Goal: Find specific page/section: Find specific page/section

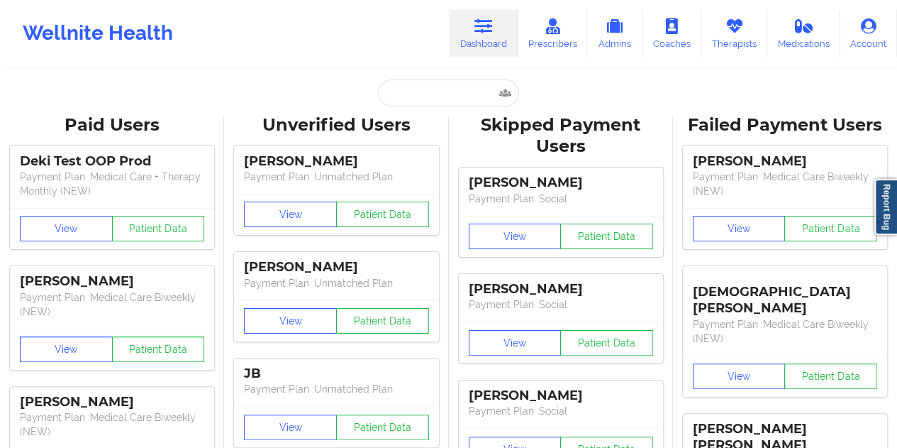
type input "[EMAIL_ADDRESS][PERSON_NAME][DOMAIN_NAME]"
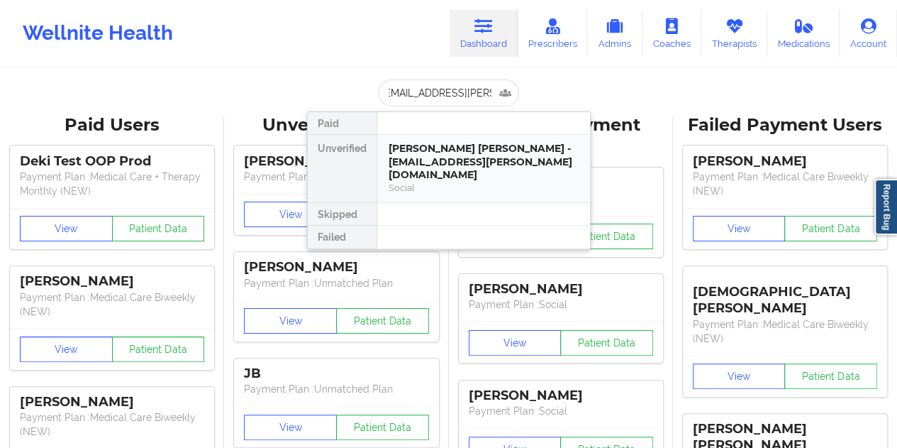
click at [424, 154] on div "[PERSON_NAME] [PERSON_NAME] - [EMAIL_ADDRESS][PERSON_NAME][DOMAIN_NAME]" at bounding box center [484, 162] width 190 height 40
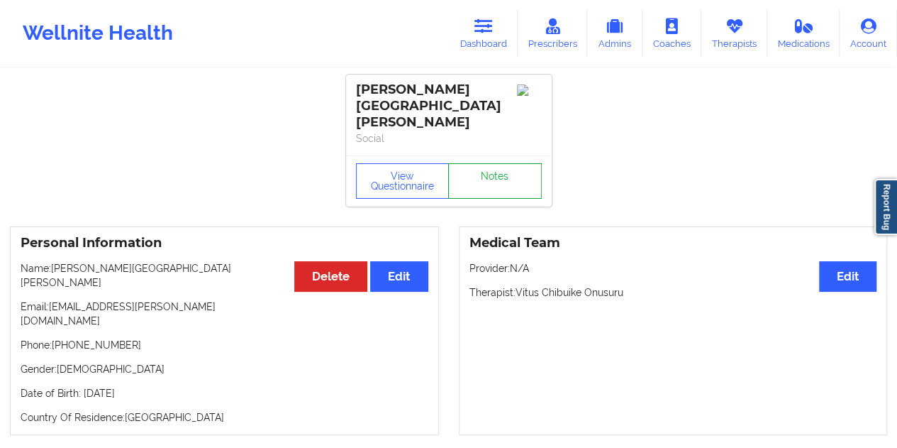
click at [487, 163] on link "Notes" at bounding box center [495, 180] width 94 height 35
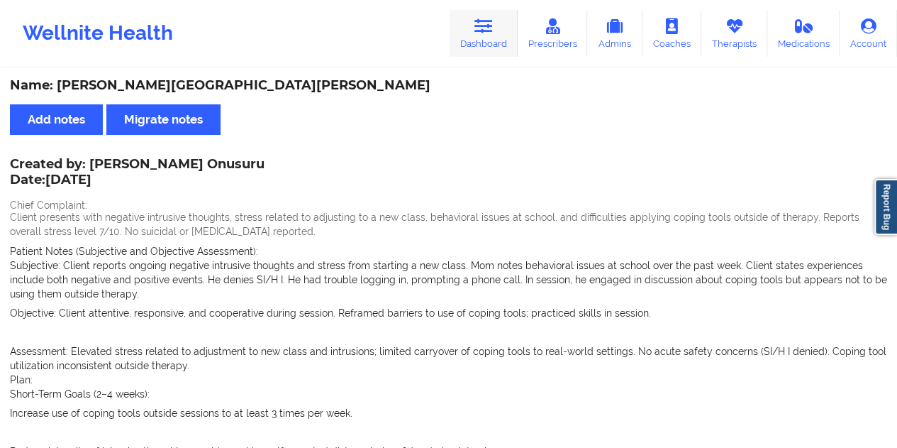
drag, startPoint x: 471, startPoint y: 28, endPoint x: 471, endPoint y: 49, distance: 21.3
click at [472, 28] on link "Dashboard" at bounding box center [484, 33] width 68 height 47
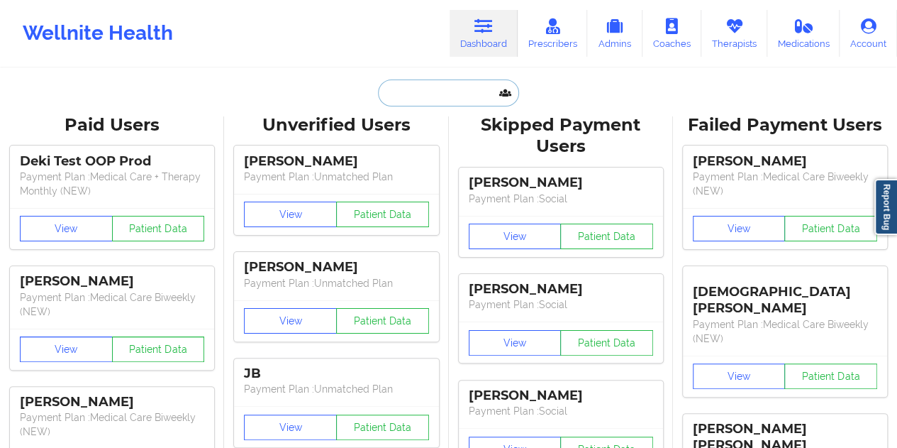
click at [436, 96] on input "text" at bounding box center [448, 92] width 140 height 27
paste input "[EMAIL_ADDRESS][DOMAIN_NAME]"
type input "[EMAIL_ADDRESS][DOMAIN_NAME]"
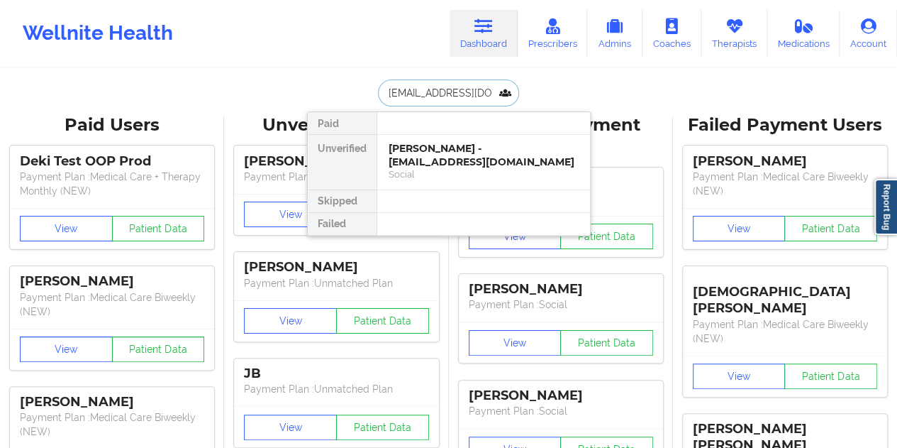
click at [431, 149] on div "[PERSON_NAME] - [EMAIL_ADDRESS][DOMAIN_NAME]" at bounding box center [484, 155] width 190 height 26
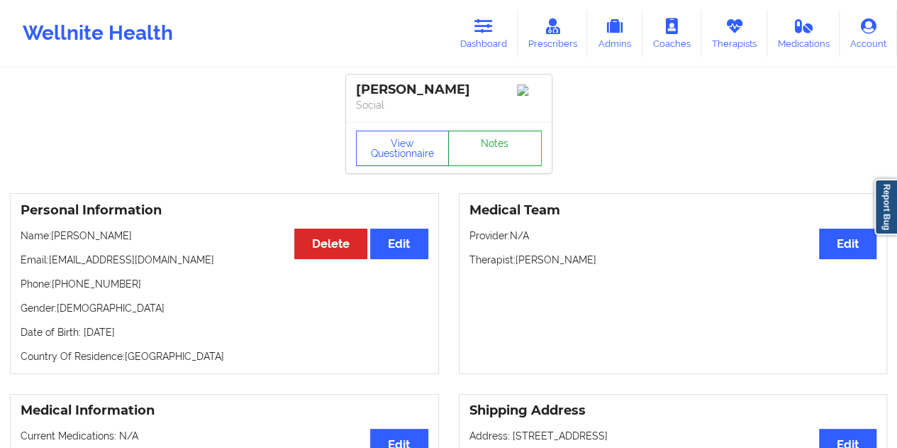
click at [504, 160] on link "Notes" at bounding box center [495, 148] width 94 height 35
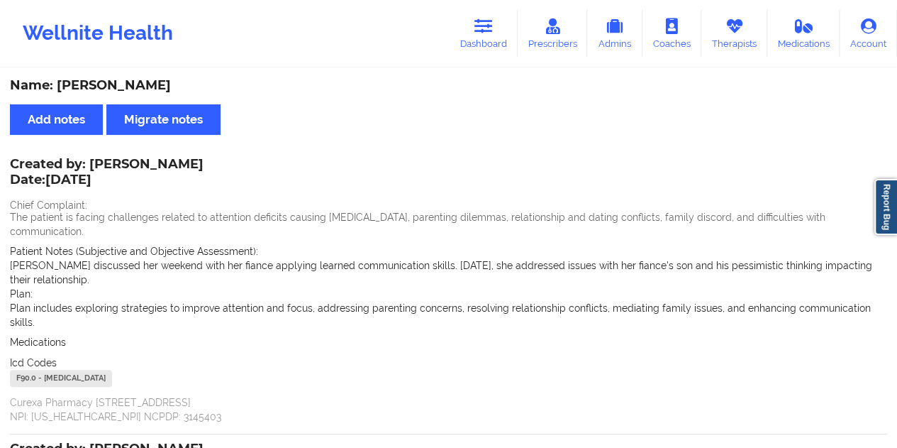
drag, startPoint x: 211, startPoint y: 90, endPoint x: 57, endPoint y: 84, distance: 154.8
click at [57, 84] on div "Name: [PERSON_NAME]" at bounding box center [448, 85] width 877 height 16
copy div "[PERSON_NAME]"
click at [499, 28] on link "Dashboard" at bounding box center [484, 33] width 68 height 47
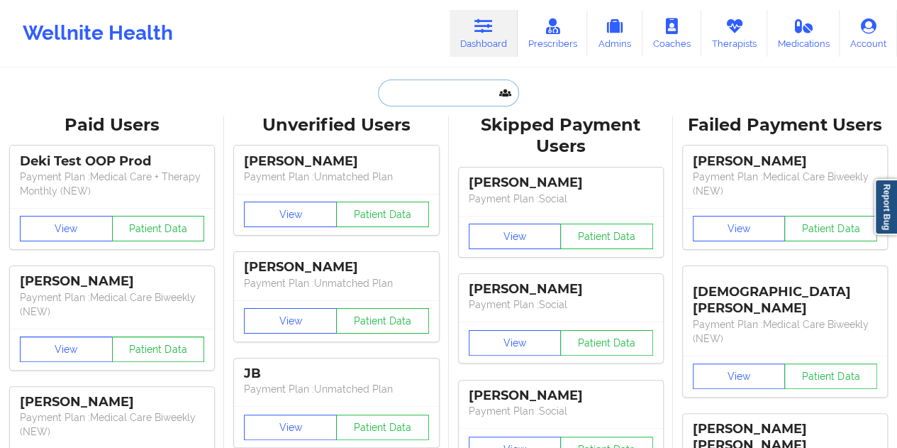
click at [433, 82] on input "text" at bounding box center [448, 92] width 140 height 27
paste input "[PERSON_NAME][EMAIL_ADDRESS][DOMAIN_NAME]"
type input "[PERSON_NAME][EMAIL_ADDRESS][DOMAIN_NAME]"
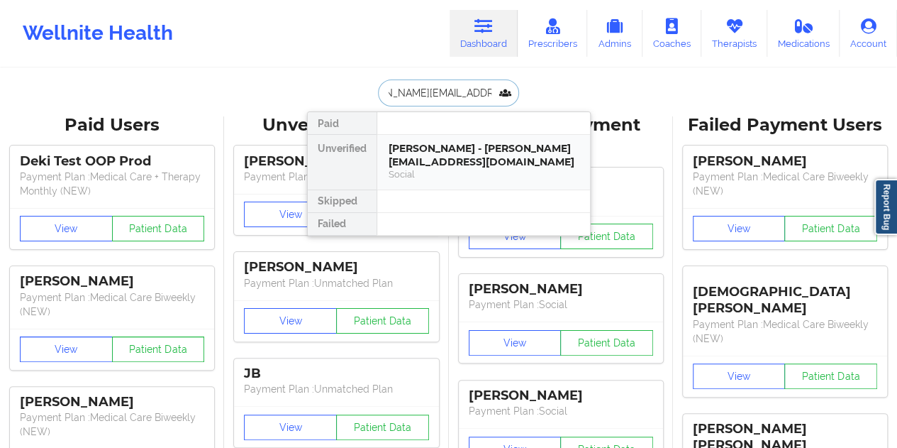
click at [440, 148] on div "[PERSON_NAME] - [PERSON_NAME][EMAIL_ADDRESS][DOMAIN_NAME]" at bounding box center [484, 155] width 190 height 26
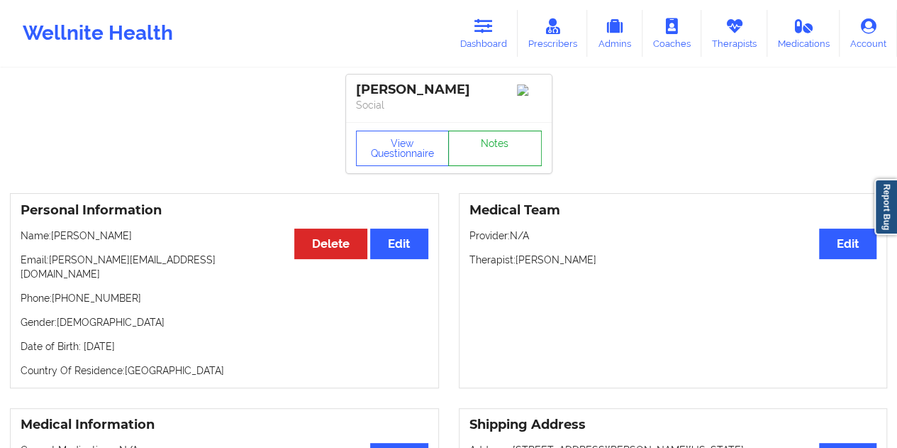
click at [471, 151] on link "Notes" at bounding box center [495, 148] width 94 height 35
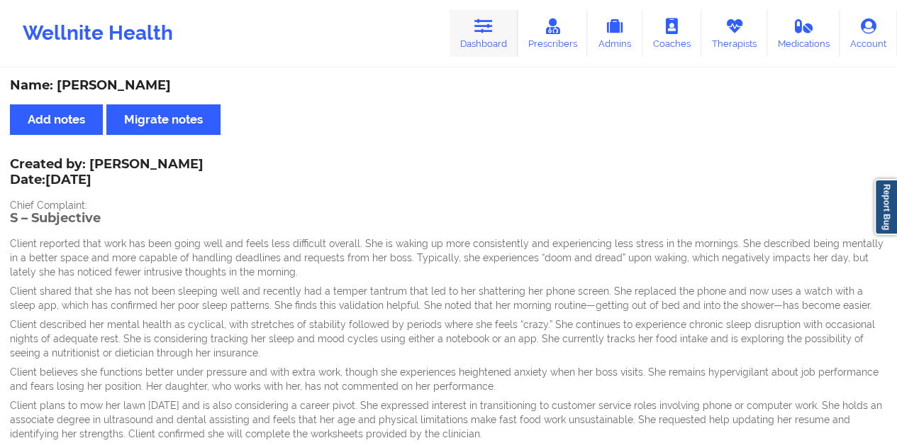
click at [485, 40] on link "Dashboard" at bounding box center [484, 33] width 68 height 47
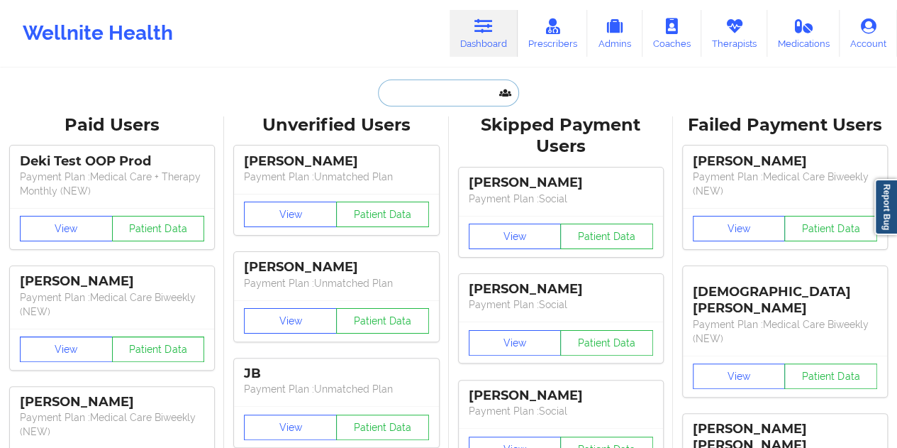
click at [458, 101] on input "text" at bounding box center [448, 92] width 140 height 27
paste input "[EMAIL_ADDRESS][DOMAIN_NAME]"
type input "[EMAIL_ADDRESS][DOMAIN_NAME]"
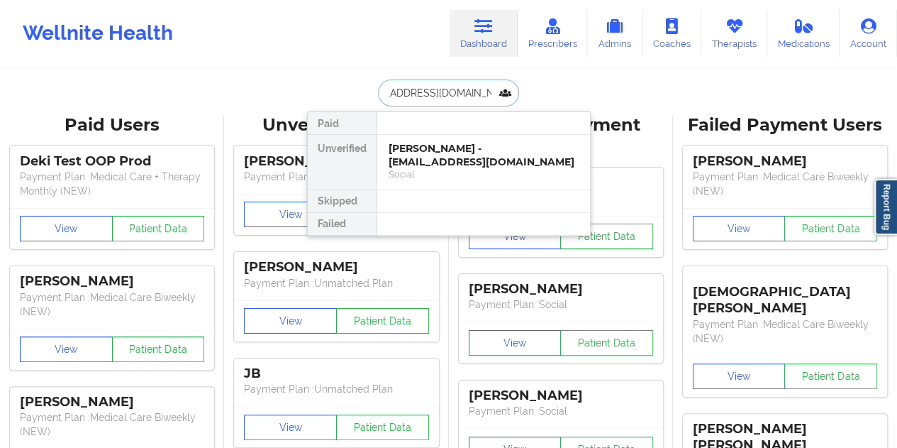
click at [437, 160] on div "[PERSON_NAME] - [EMAIL_ADDRESS][DOMAIN_NAME]" at bounding box center [484, 155] width 190 height 26
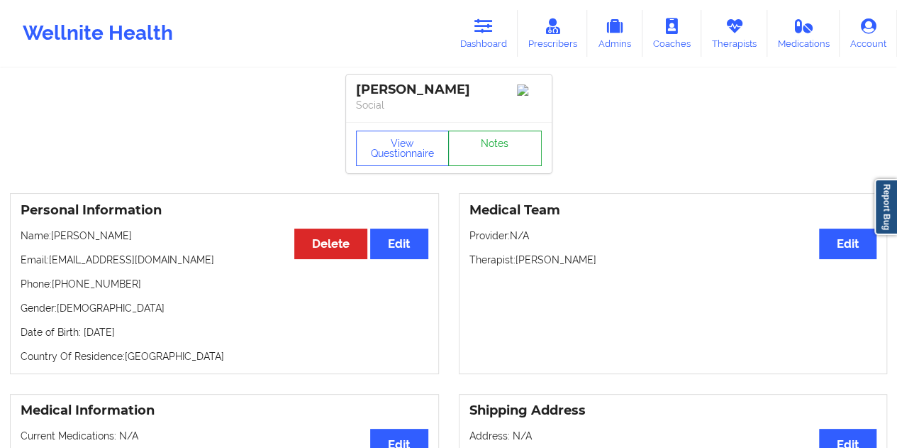
click at [487, 152] on link "Notes" at bounding box center [495, 148] width 94 height 35
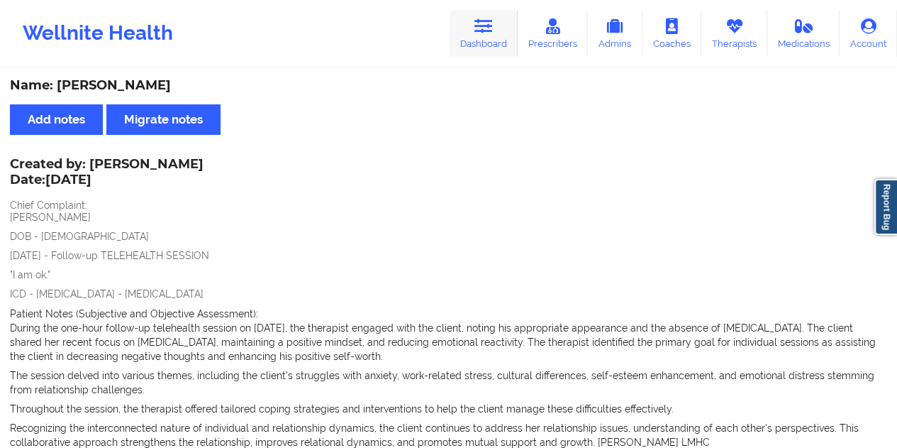
click at [457, 38] on link "Dashboard" at bounding box center [484, 33] width 68 height 47
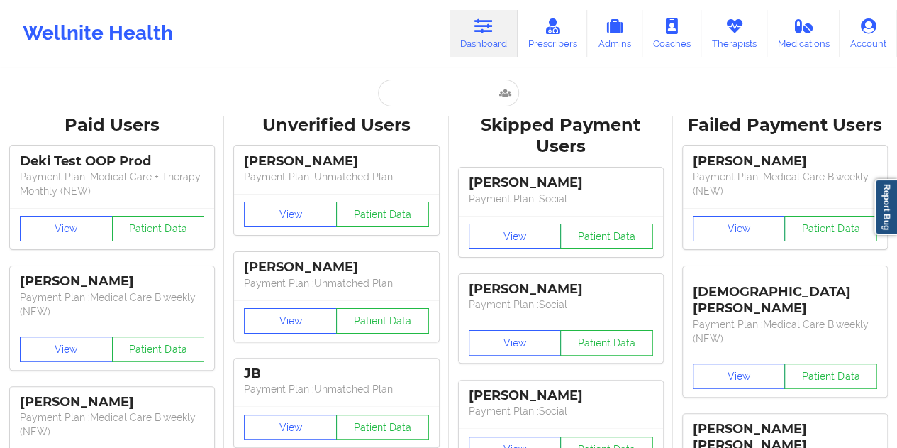
click at [433, 94] on input "text" at bounding box center [448, 92] width 140 height 27
paste input "[EMAIL_ADDRESS][DOMAIN_NAME]"
type input "[EMAIL_ADDRESS][DOMAIN_NAME]"
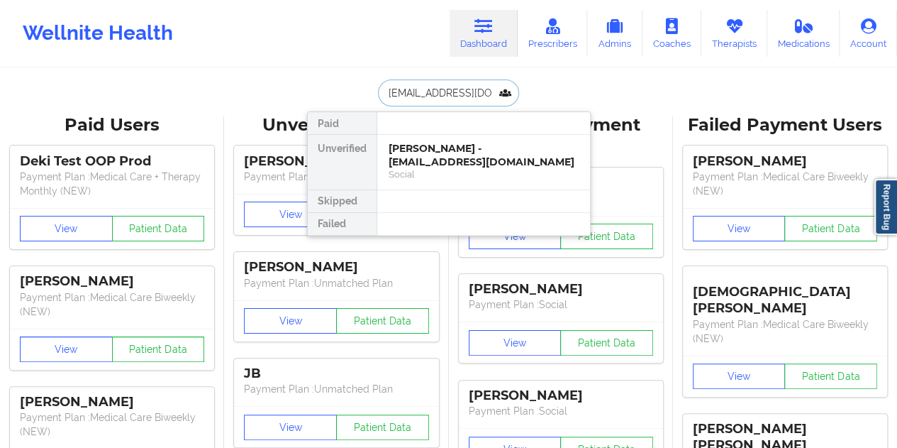
scroll to position [0, 1]
click at [430, 157] on div "[PERSON_NAME] - [EMAIL_ADDRESS][DOMAIN_NAME]" at bounding box center [484, 155] width 190 height 26
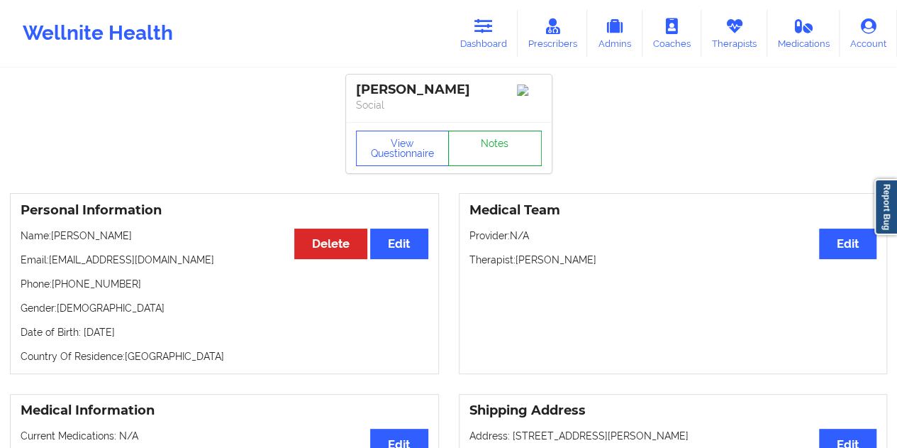
click at [489, 160] on link "Notes" at bounding box center [495, 148] width 94 height 35
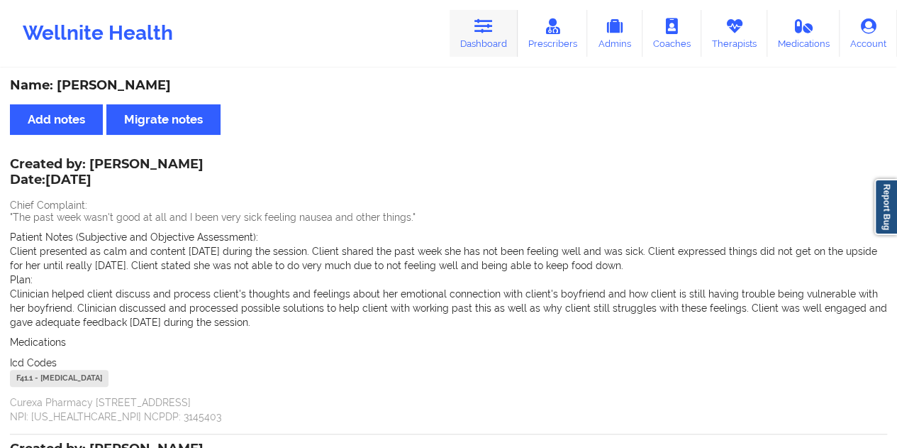
click at [503, 48] on link "Dashboard" at bounding box center [484, 33] width 68 height 47
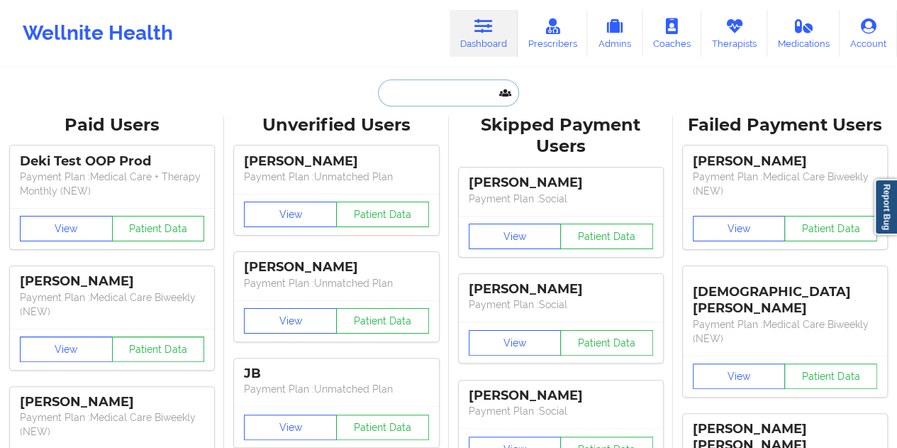
click at [444, 87] on input "text" at bounding box center [448, 92] width 140 height 27
paste input "[EMAIL_ADDRESS][DOMAIN_NAME]"
type input "[EMAIL_ADDRESS][DOMAIN_NAME]"
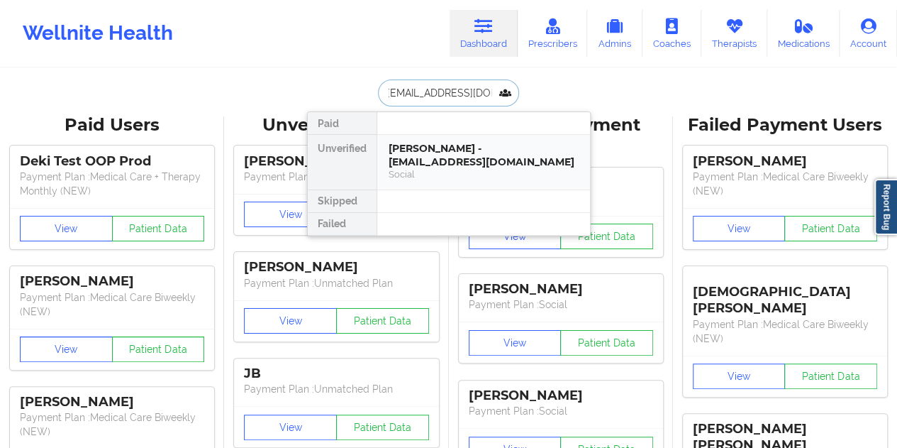
click at [441, 154] on div "[PERSON_NAME] - [EMAIL_ADDRESS][DOMAIN_NAME]" at bounding box center [484, 155] width 190 height 26
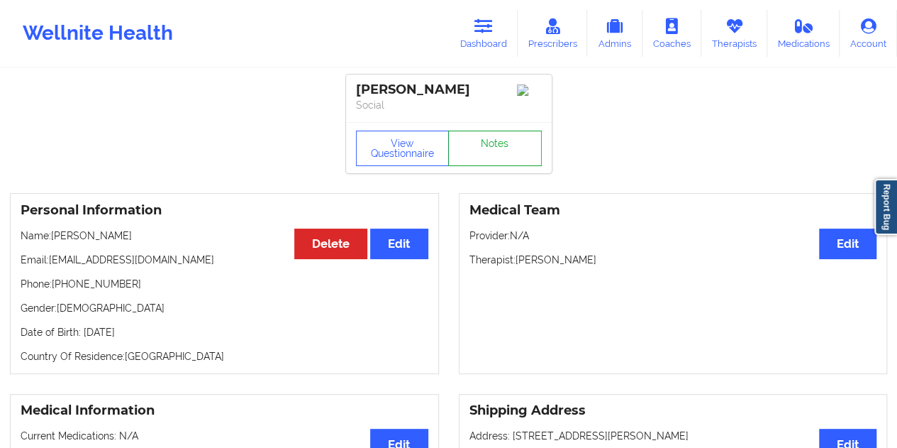
click at [499, 152] on link "Notes" at bounding box center [495, 148] width 94 height 35
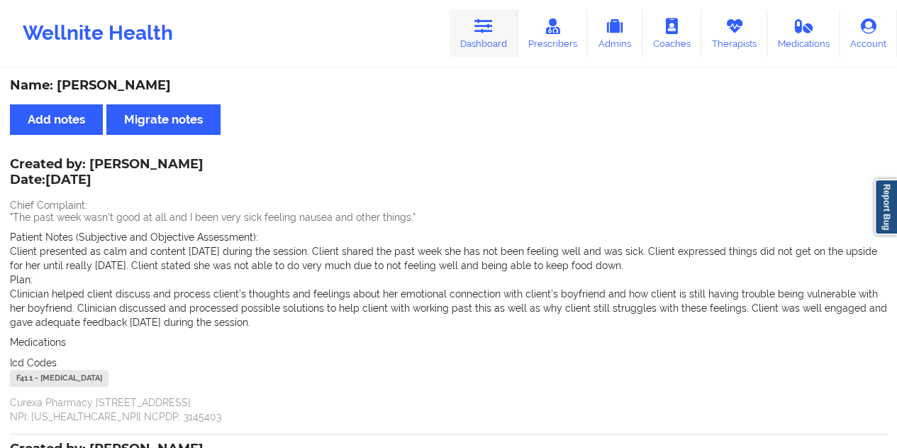
click at [495, 37] on link "Dashboard" at bounding box center [484, 33] width 68 height 47
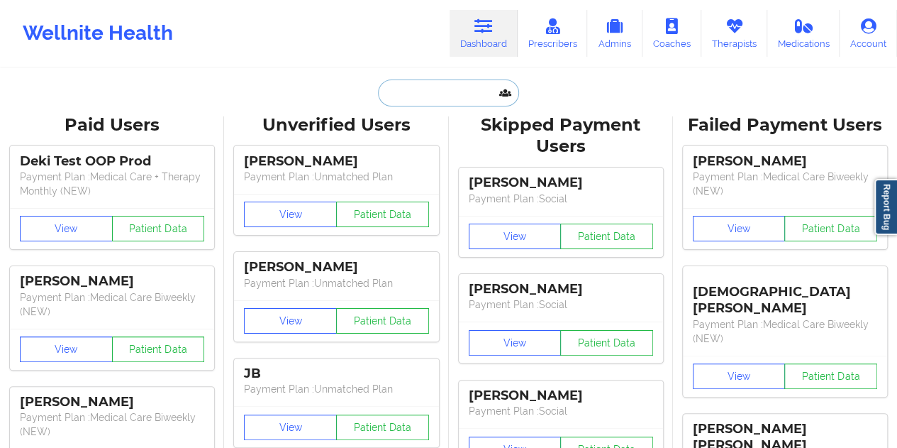
click at [438, 96] on input "text" at bounding box center [448, 92] width 140 height 27
paste input "[EMAIL_ADDRESS][DOMAIN_NAME]"
type input "[EMAIL_ADDRESS][DOMAIN_NAME]"
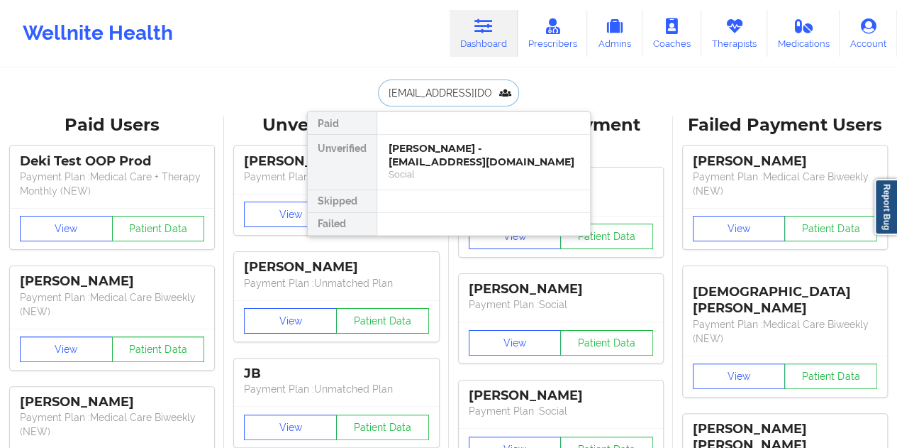
scroll to position [0, 18]
click at [469, 170] on div "Social" at bounding box center [484, 174] width 190 height 12
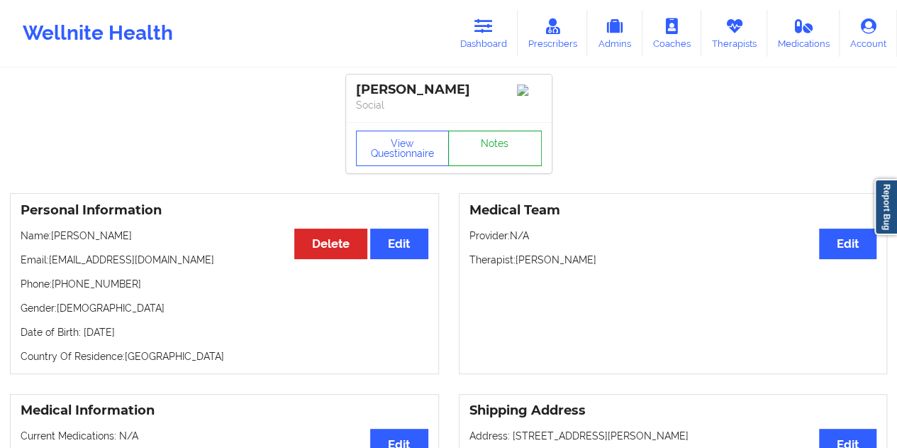
click at [488, 156] on link "Notes" at bounding box center [495, 148] width 94 height 35
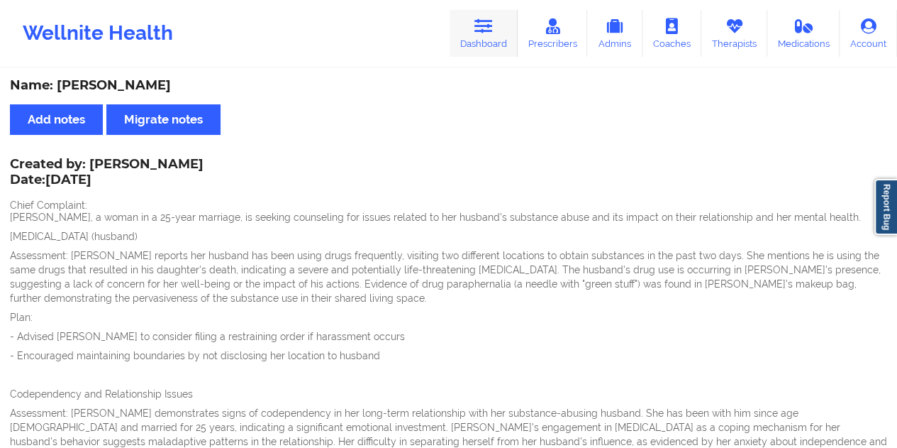
drag, startPoint x: 502, startPoint y: 28, endPoint x: 495, endPoint y: 56, distance: 28.6
click at [502, 28] on link "Dashboard" at bounding box center [484, 33] width 68 height 47
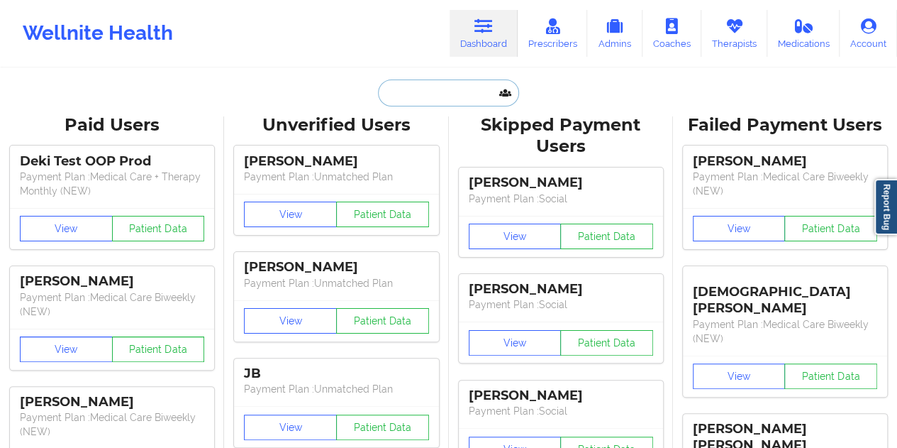
click at [437, 102] on input "text" at bounding box center [448, 92] width 140 height 27
paste input "[EMAIL_ADDRESS][DOMAIN_NAME]"
type input "[EMAIL_ADDRESS][DOMAIN_NAME]"
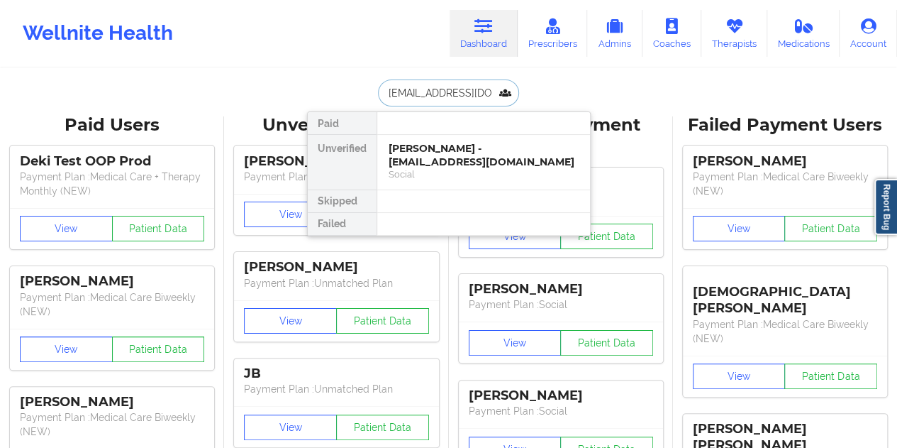
scroll to position [0, 23]
click at [428, 160] on div "[PERSON_NAME] - [EMAIL_ADDRESS][DOMAIN_NAME]" at bounding box center [484, 155] width 190 height 26
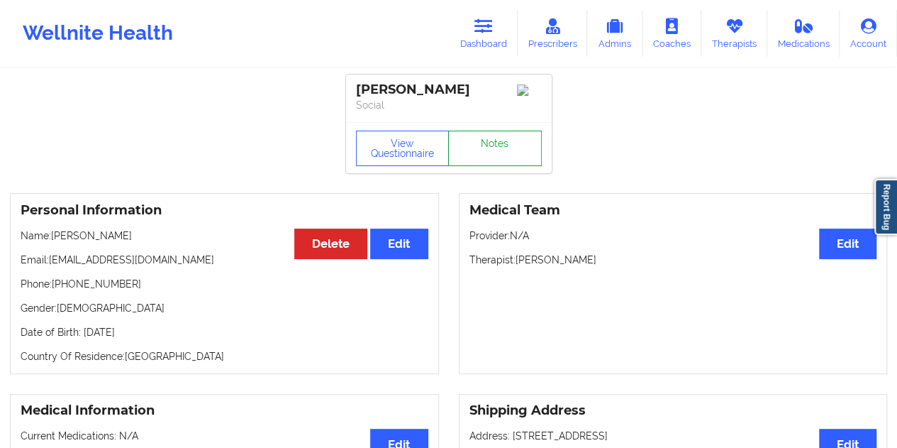
click at [462, 149] on link "Notes" at bounding box center [495, 148] width 94 height 35
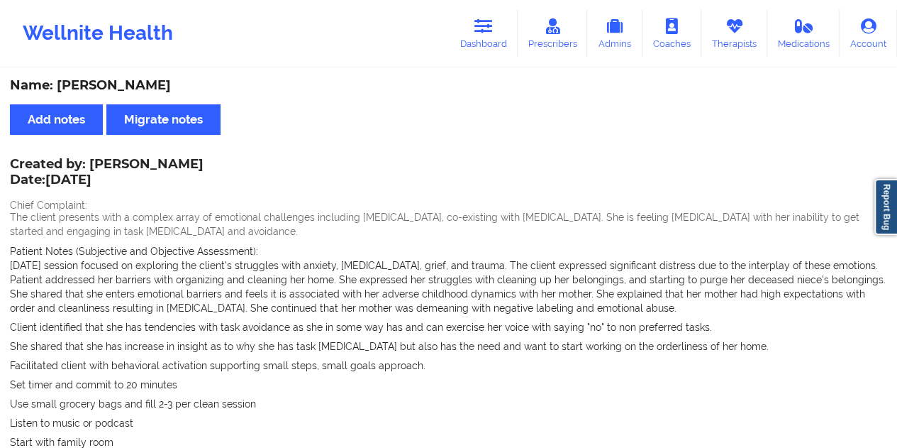
drag, startPoint x: 183, startPoint y: 164, endPoint x: 104, endPoint y: 164, distance: 79.4
click at [104, 164] on div "Created by: [PERSON_NAME] Date: [DATE] Chief Complaint: The client presents wit…" at bounding box center [448, 373] width 877 height 426
drag, startPoint x: 336, startPoint y: 194, endPoint x: 255, endPoint y: 182, distance: 82.5
click at [335, 194] on div "Created by: [PERSON_NAME] Date: [DATE] Chief Complaint: The client presents wit…" at bounding box center [448, 373] width 877 height 426
drag, startPoint x: 282, startPoint y: 158, endPoint x: 201, endPoint y: 161, distance: 80.9
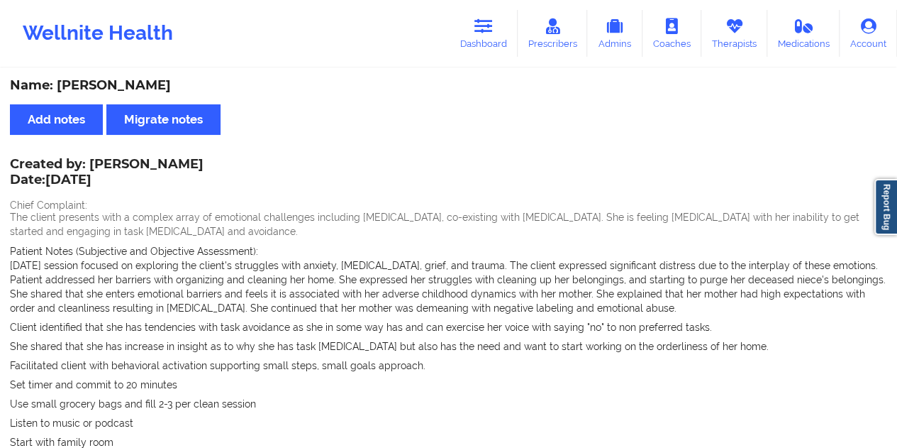
drag, startPoint x: 99, startPoint y: 161, endPoint x: 87, endPoint y: 161, distance: 12.8
click at [98, 161] on div "Created by: [PERSON_NAME] Date: [DATE]" at bounding box center [107, 173] width 194 height 33
drag, startPoint x: 89, startPoint y: 161, endPoint x: 269, endPoint y: 165, distance: 180.2
click at [204, 165] on div "Created by: [PERSON_NAME] Date: [DATE]" at bounding box center [107, 173] width 194 height 33
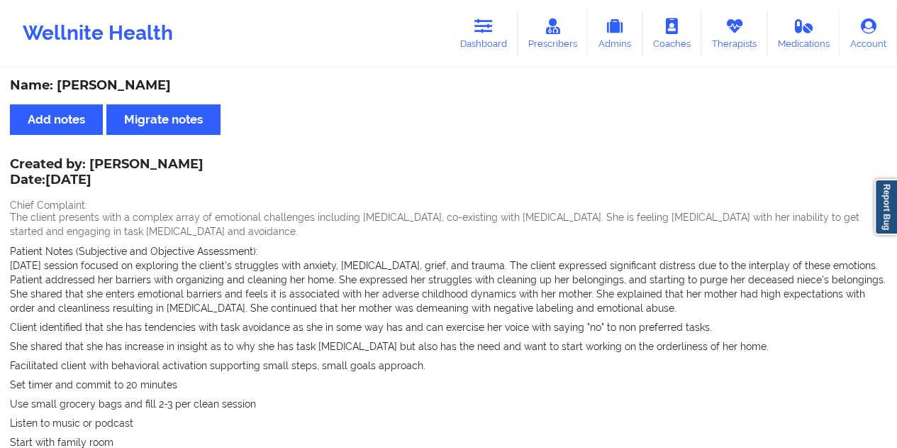
copy div "[PERSON_NAME]"
click at [470, 39] on link "Dashboard" at bounding box center [484, 33] width 68 height 47
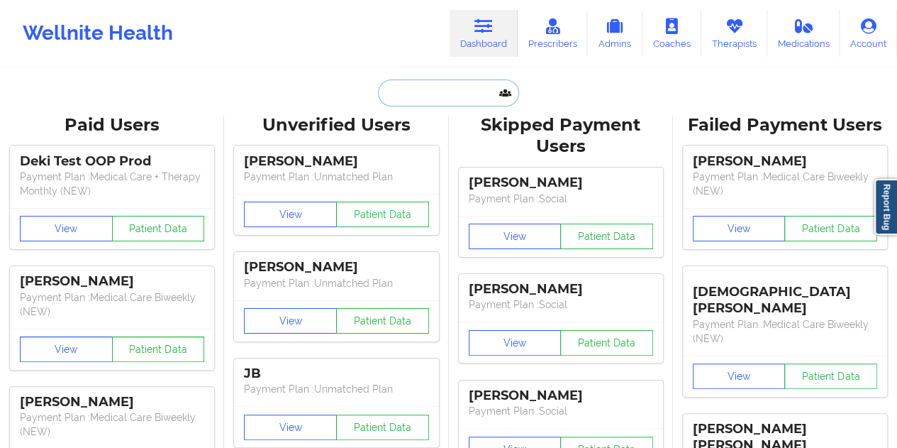
click at [420, 88] on input "text" at bounding box center [448, 92] width 140 height 27
paste input "[EMAIL_ADDRESS][DOMAIN_NAME]"
type input "[EMAIL_ADDRESS][DOMAIN_NAME]"
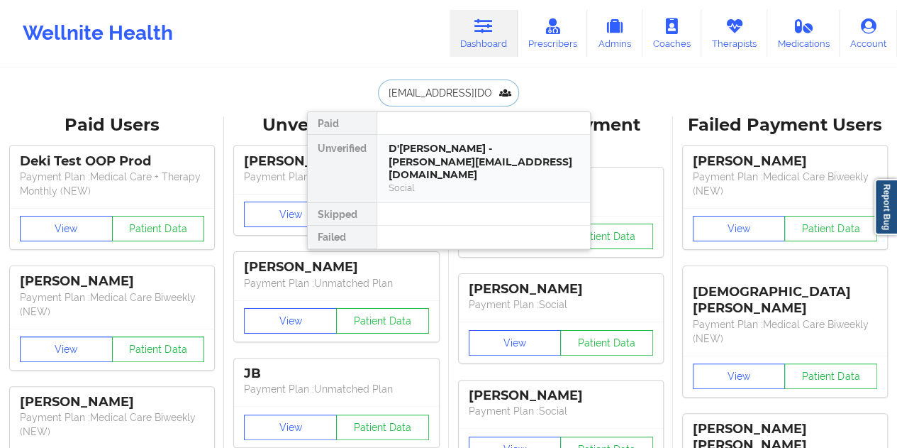
click at [434, 150] on div "D'[PERSON_NAME] - [PERSON_NAME][EMAIL_ADDRESS][DOMAIN_NAME]" at bounding box center [484, 162] width 190 height 40
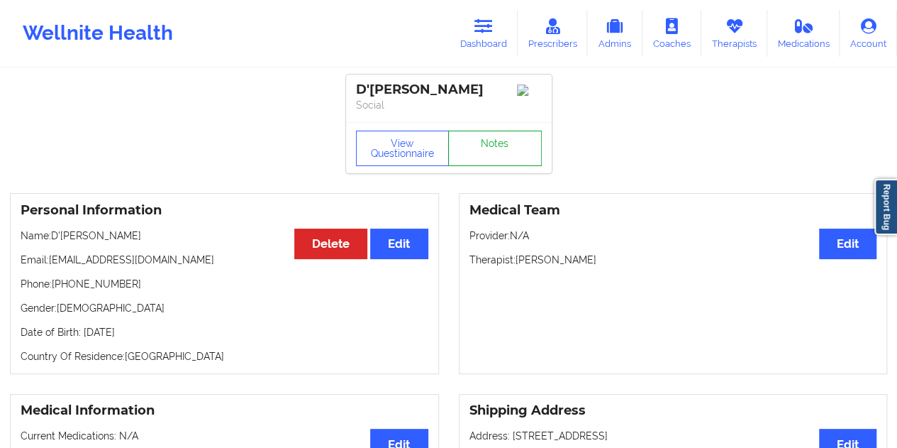
click at [487, 150] on link "Notes" at bounding box center [495, 148] width 94 height 35
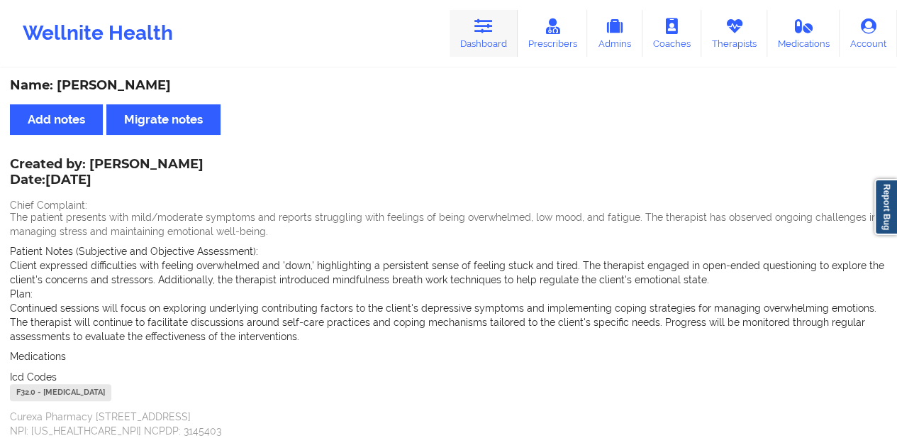
click at [483, 28] on icon at bounding box center [484, 26] width 18 height 16
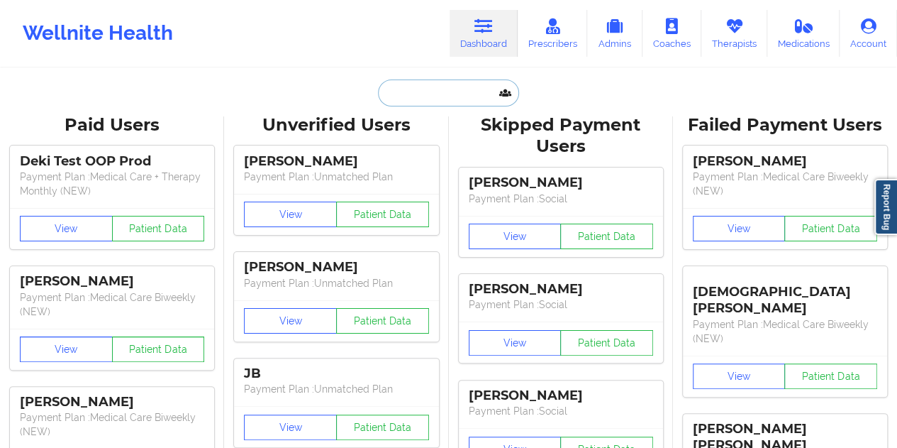
click at [433, 88] on input "text" at bounding box center [448, 92] width 140 height 27
paste input "[EMAIL_ADDRESS][DOMAIN_NAME]"
type input "[EMAIL_ADDRESS][DOMAIN_NAME]"
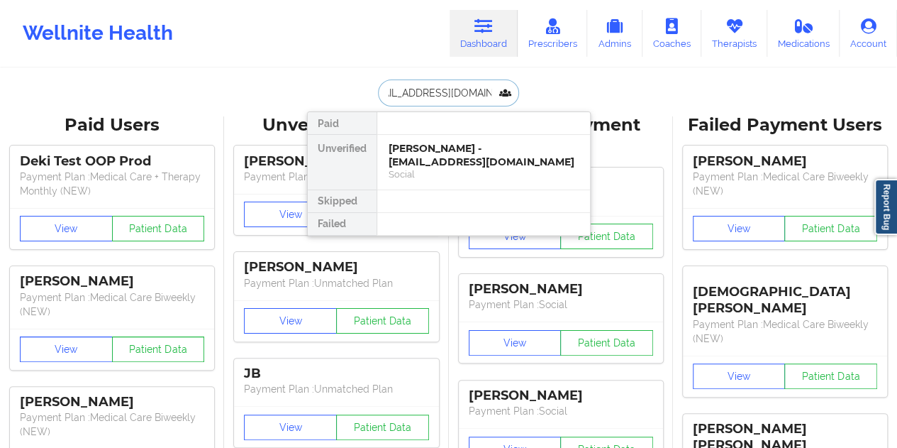
click at [447, 155] on div "[PERSON_NAME] - [EMAIL_ADDRESS][DOMAIN_NAME]" at bounding box center [484, 155] width 190 height 26
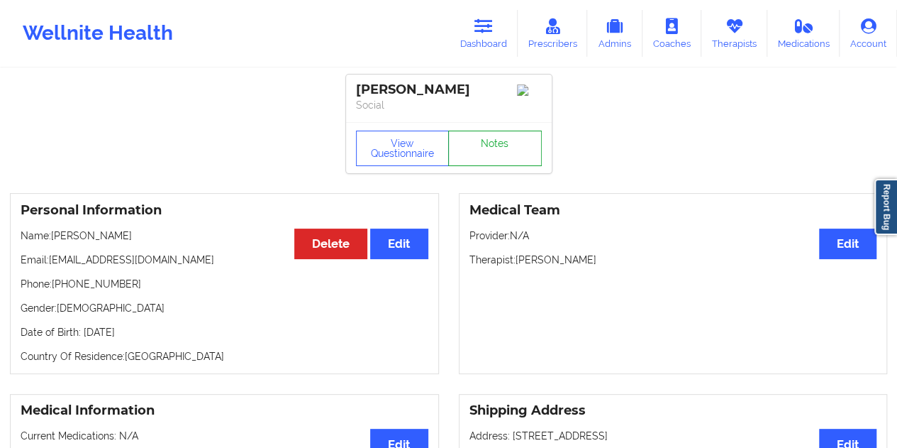
click at [477, 151] on link "Notes" at bounding box center [495, 148] width 94 height 35
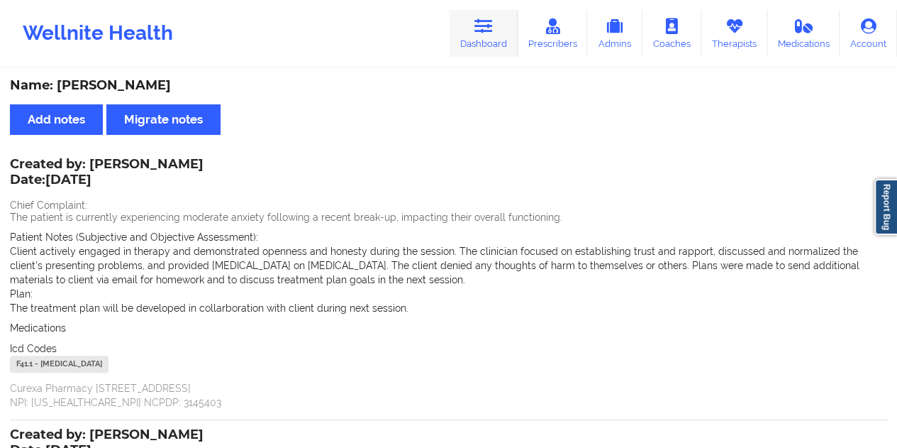
click at [473, 56] on link "Dashboard" at bounding box center [484, 33] width 68 height 47
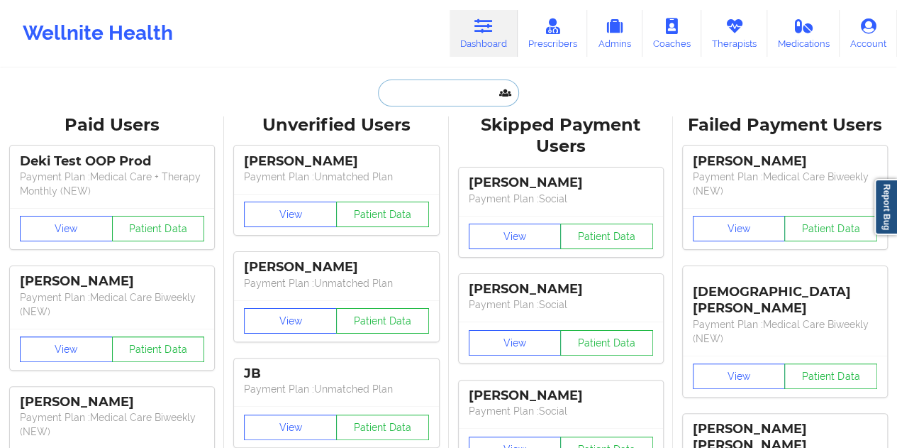
click at [437, 99] on input "text" at bounding box center [448, 92] width 140 height 27
paste input "[EMAIL_ADDRESS][DOMAIN_NAME]"
type input "[EMAIL_ADDRESS][DOMAIN_NAME]"
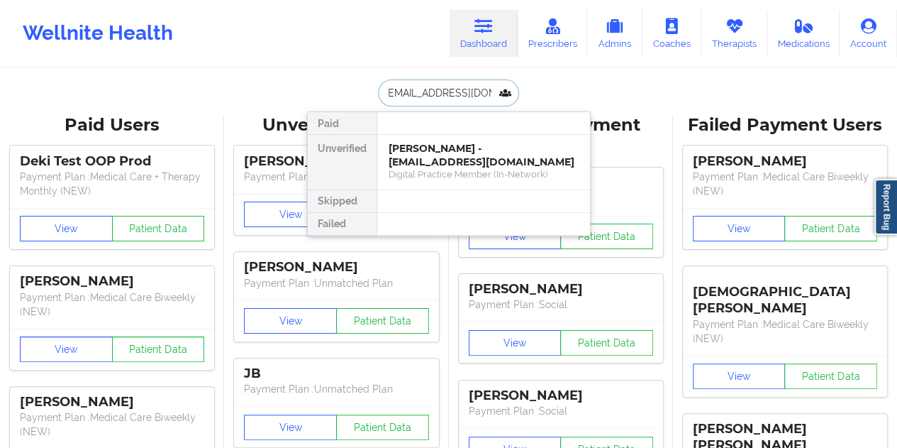
click at [448, 153] on div "[PERSON_NAME] - [EMAIL_ADDRESS][DOMAIN_NAME]" at bounding box center [484, 155] width 190 height 26
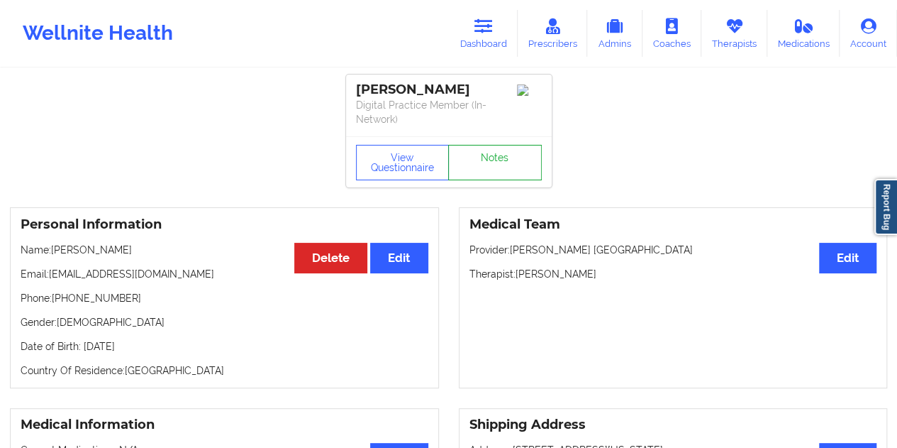
click at [469, 154] on link "Notes" at bounding box center [495, 162] width 94 height 35
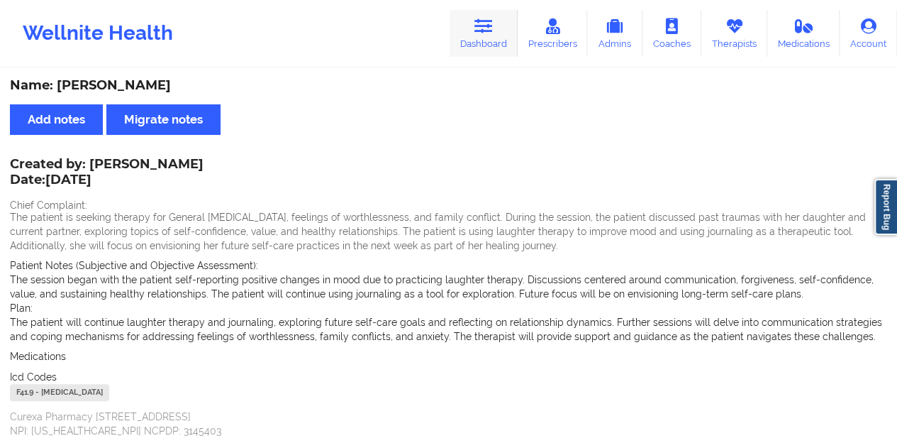
click at [486, 28] on icon at bounding box center [484, 26] width 18 height 16
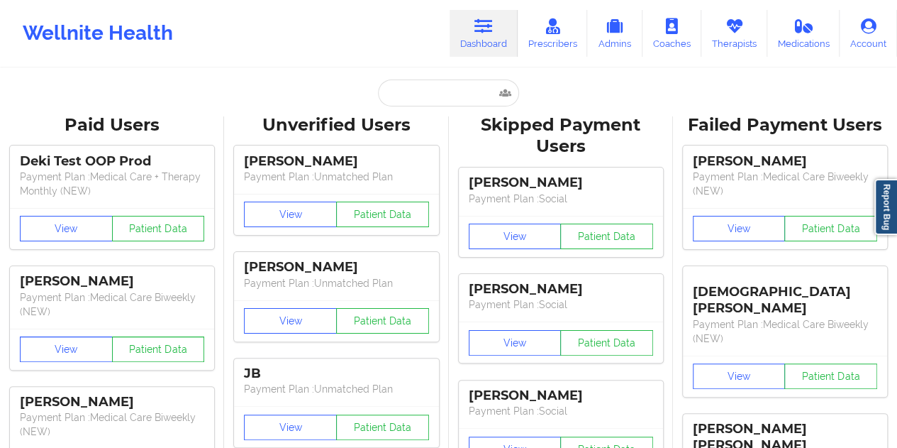
click at [411, 79] on input "text" at bounding box center [448, 92] width 140 height 27
paste input "[EMAIL_ADDRESS][PERSON_NAME][DOMAIN_NAME]"
type input "[EMAIL_ADDRESS][PERSON_NAME][DOMAIN_NAME]"
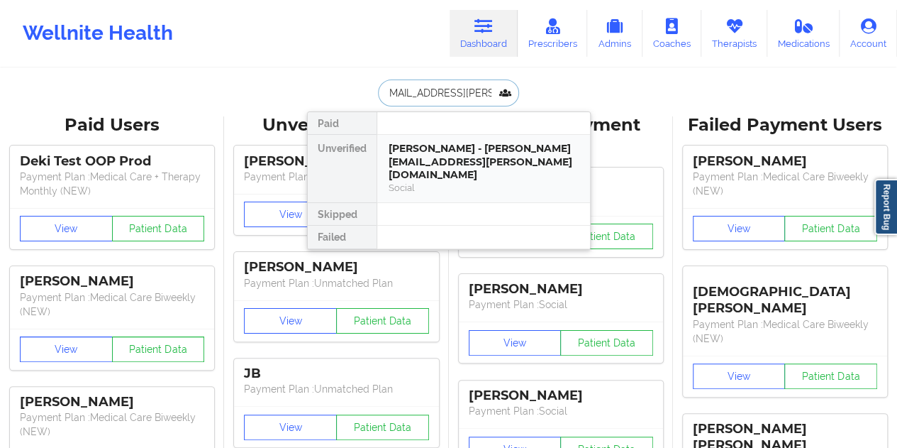
click at [477, 182] on div "Social" at bounding box center [484, 188] width 190 height 12
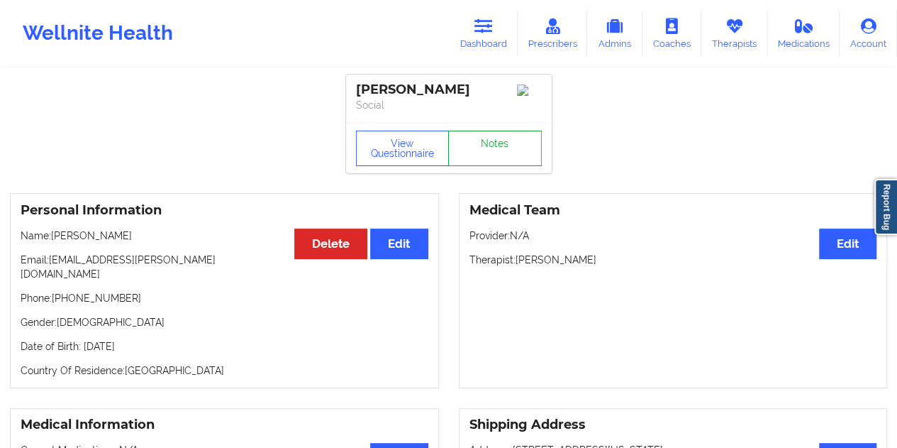
click at [495, 144] on link "Notes" at bounding box center [495, 148] width 94 height 35
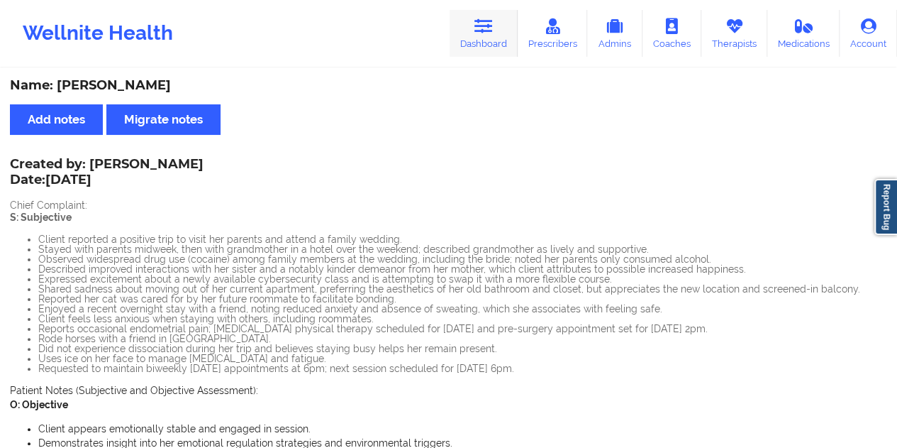
drag, startPoint x: 471, startPoint y: 17, endPoint x: 475, endPoint y: 30, distance: 13.3
click at [471, 17] on link "Dashboard" at bounding box center [484, 33] width 68 height 47
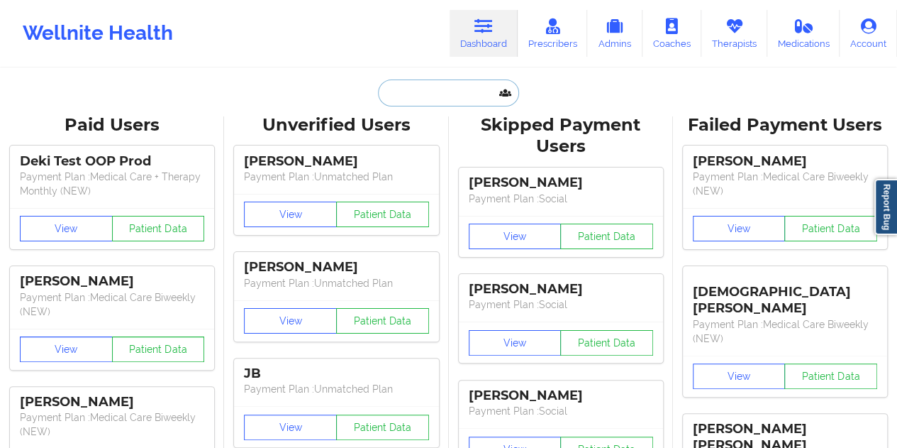
click at [426, 101] on input "text" at bounding box center [448, 92] width 140 height 27
paste input "[PERSON_NAME][EMAIL_ADDRESS][DOMAIN_NAME]"
type input "[PERSON_NAME][EMAIL_ADDRESS][DOMAIN_NAME]"
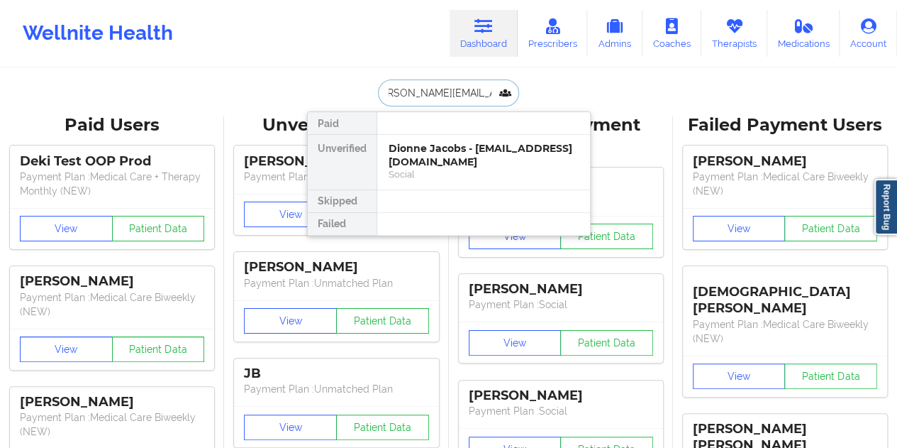
click at [450, 157] on div "Dionne Jacobs - [EMAIL_ADDRESS][DOMAIN_NAME]" at bounding box center [484, 155] width 190 height 26
